Goal: Information Seeking & Learning: Learn about a topic

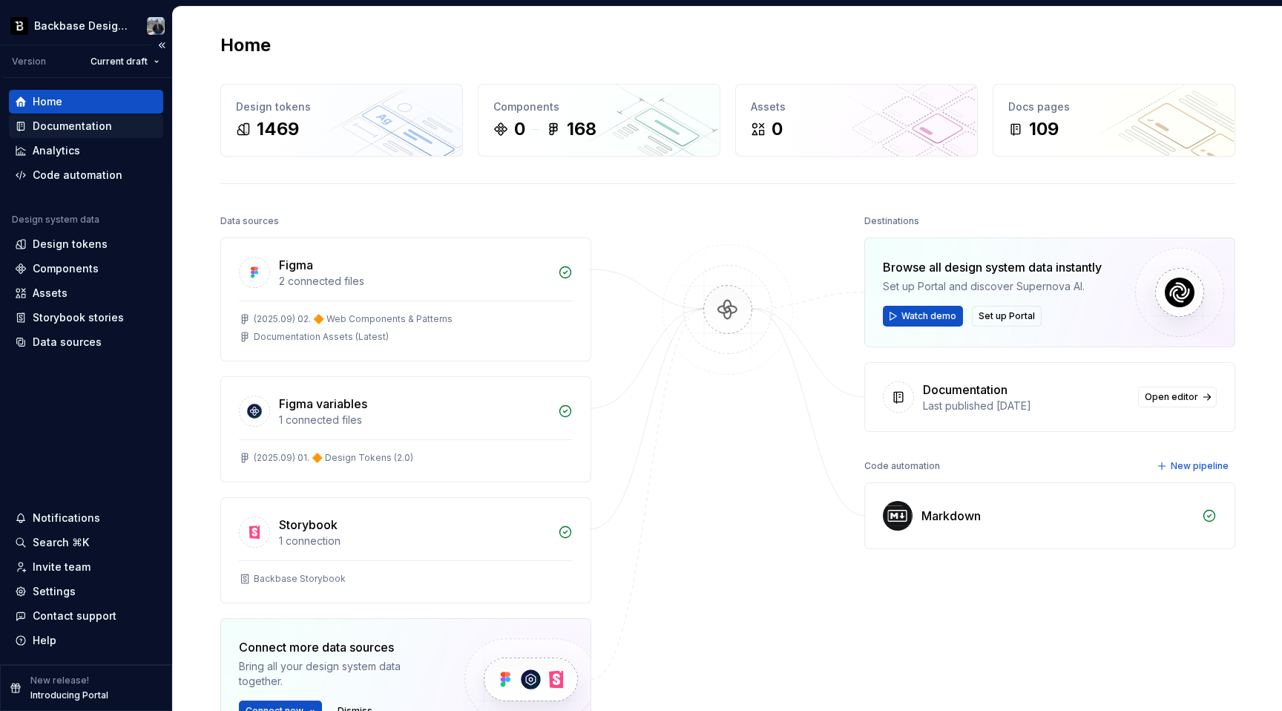
click at [104, 136] on div "Documentation" at bounding box center [86, 126] width 154 height 24
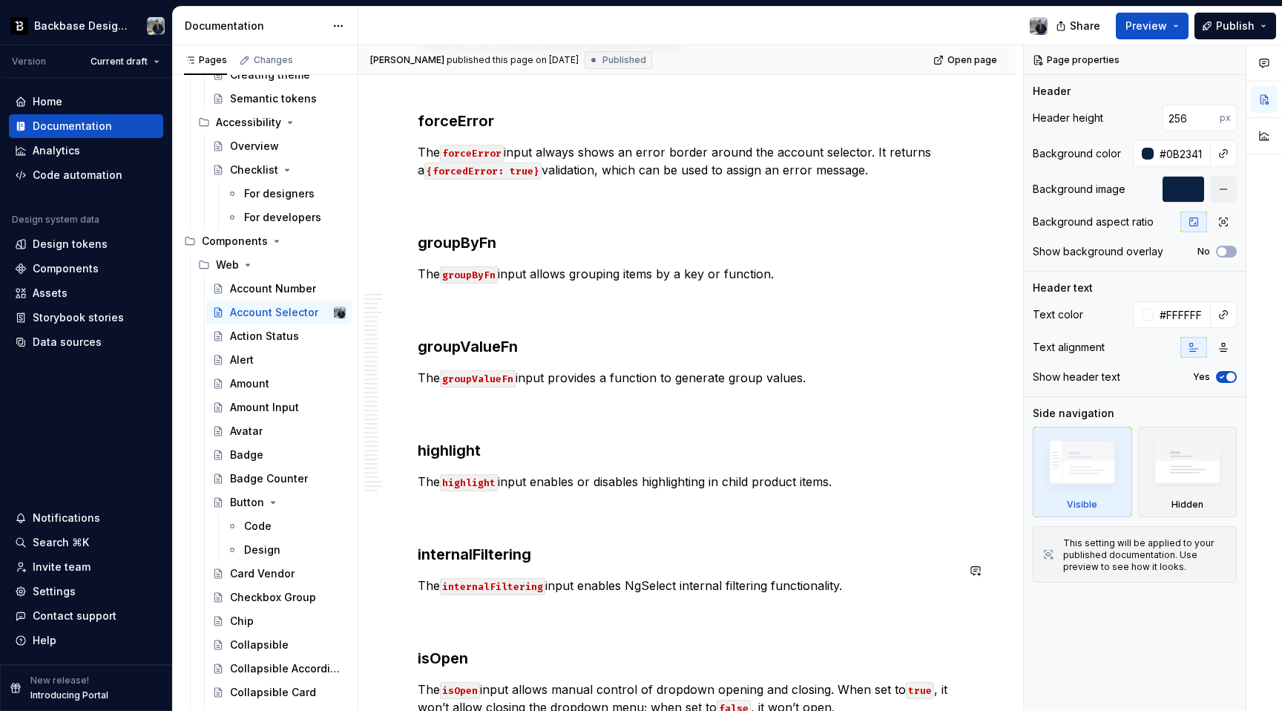
scroll to position [3514, 0]
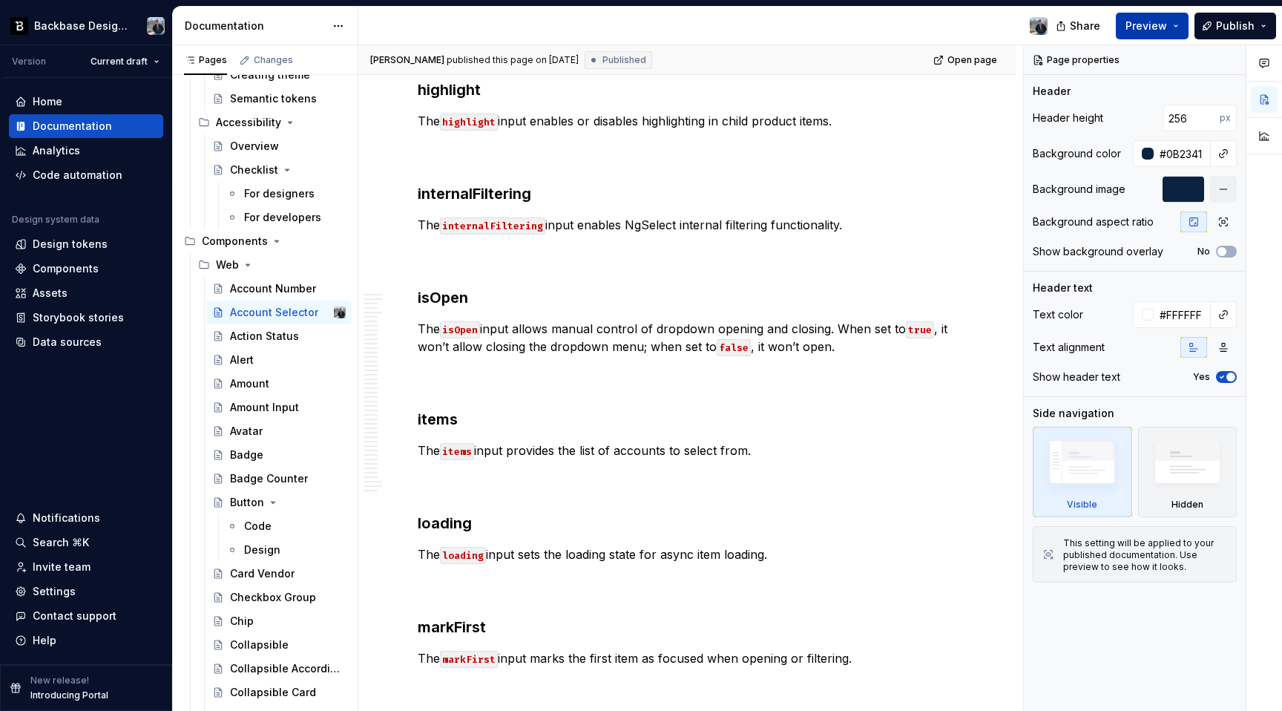
click at [1164, 25] on span "Preview" at bounding box center [1147, 26] width 42 height 15
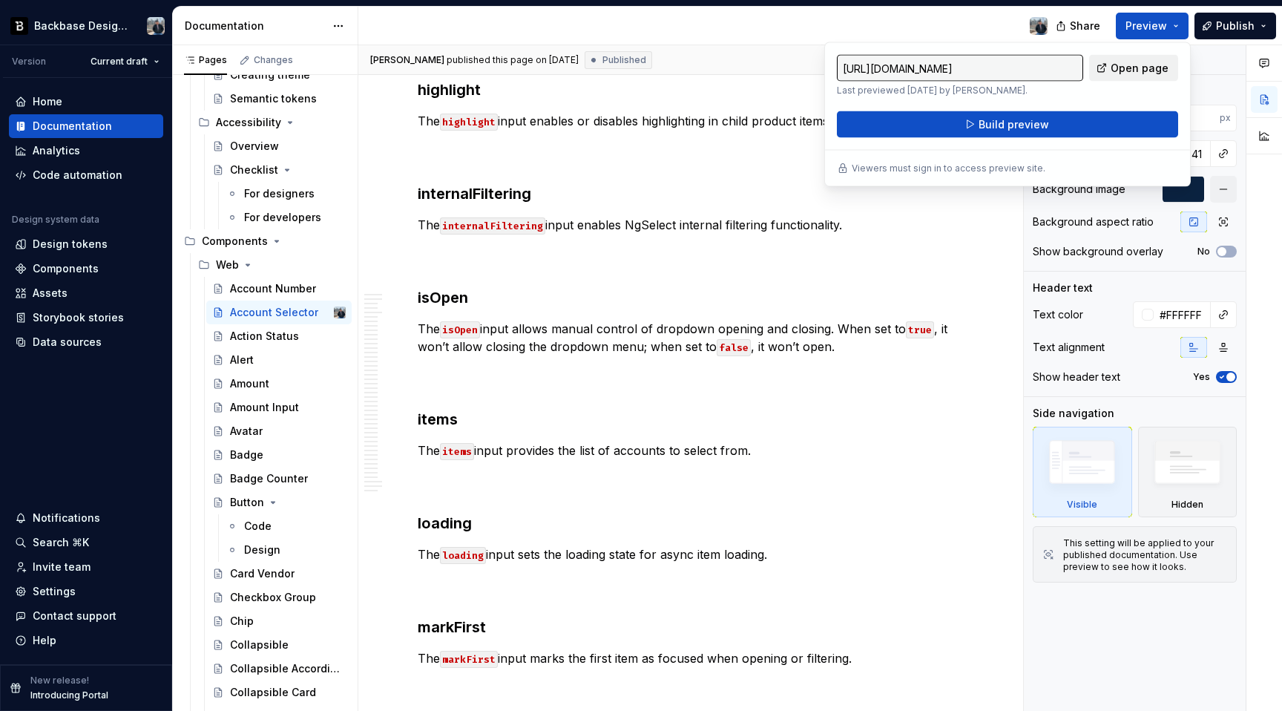
click at [1128, 71] on span "Open page" at bounding box center [1140, 68] width 58 height 15
type textarea "*"
